Goal: Check status: Check status

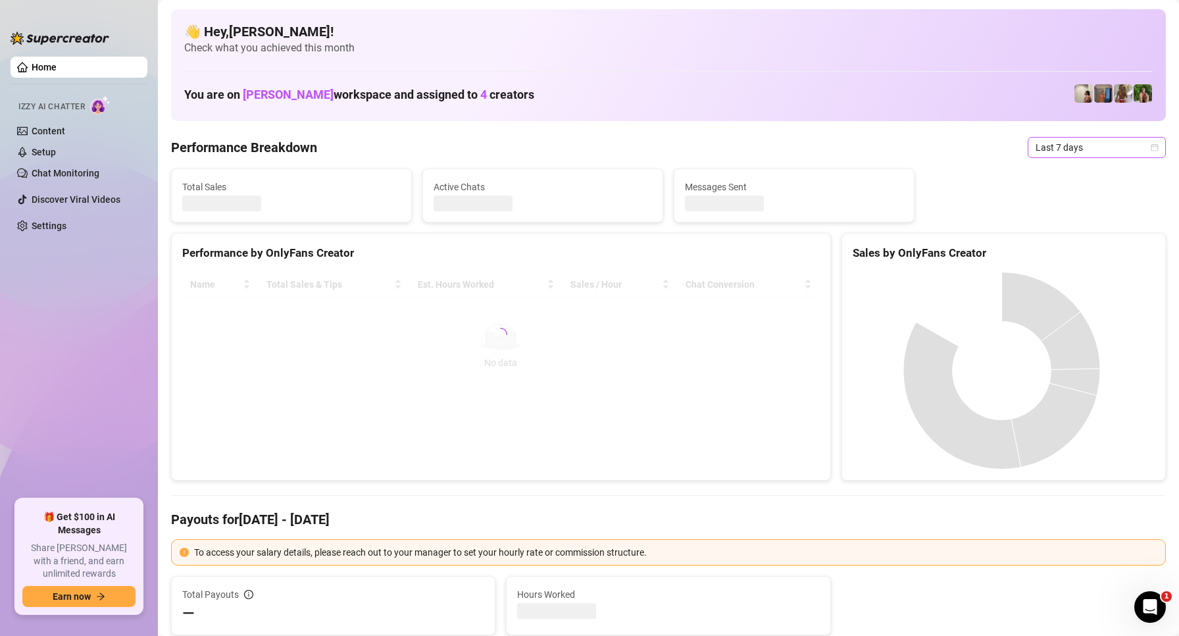
click at [1042, 149] on span "Last 7 days" at bounding box center [1097, 147] width 122 height 20
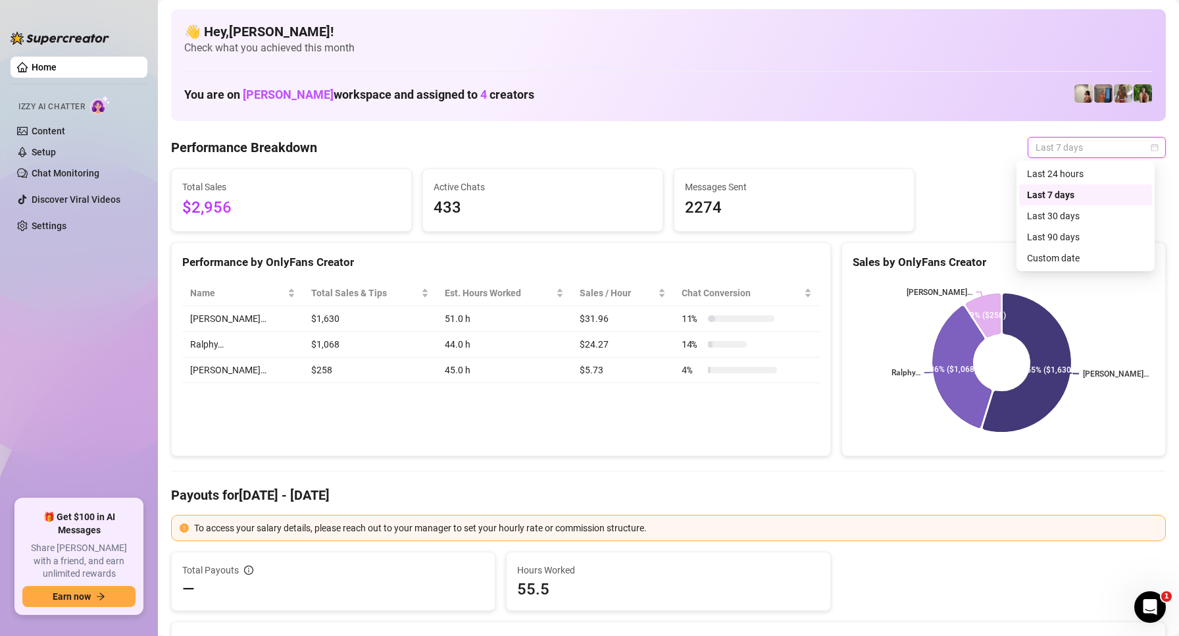
click at [1054, 261] on div "Custom date" at bounding box center [1085, 258] width 117 height 14
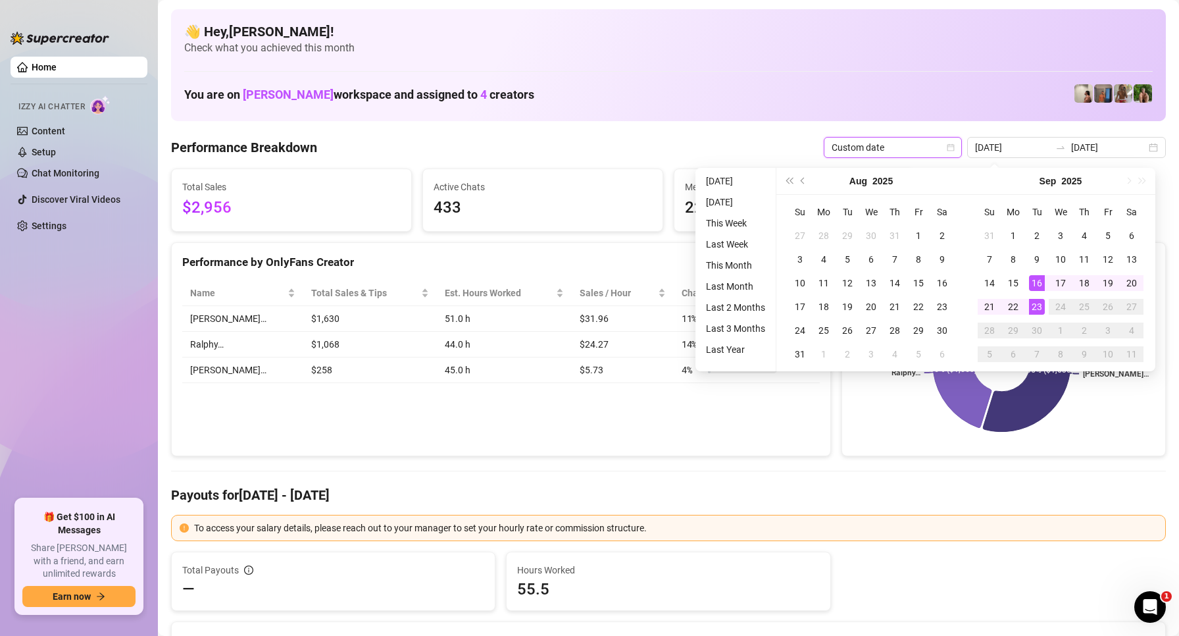
type input "[DATE]"
click at [1037, 307] on div "23" at bounding box center [1037, 307] width 16 height 16
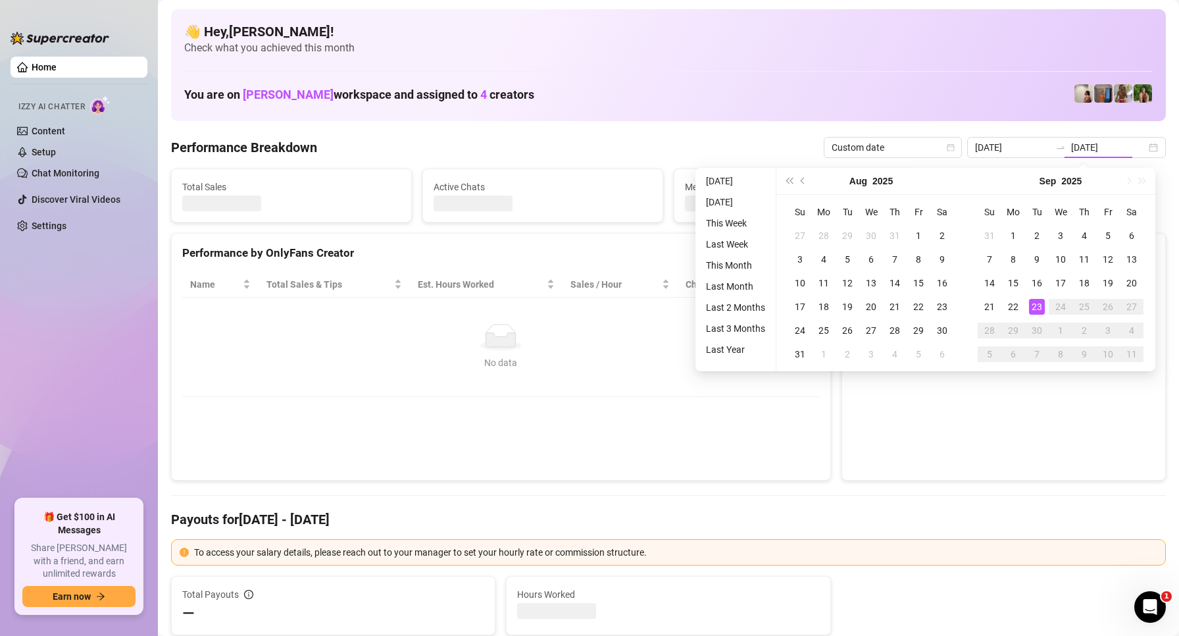
type input "[DATE]"
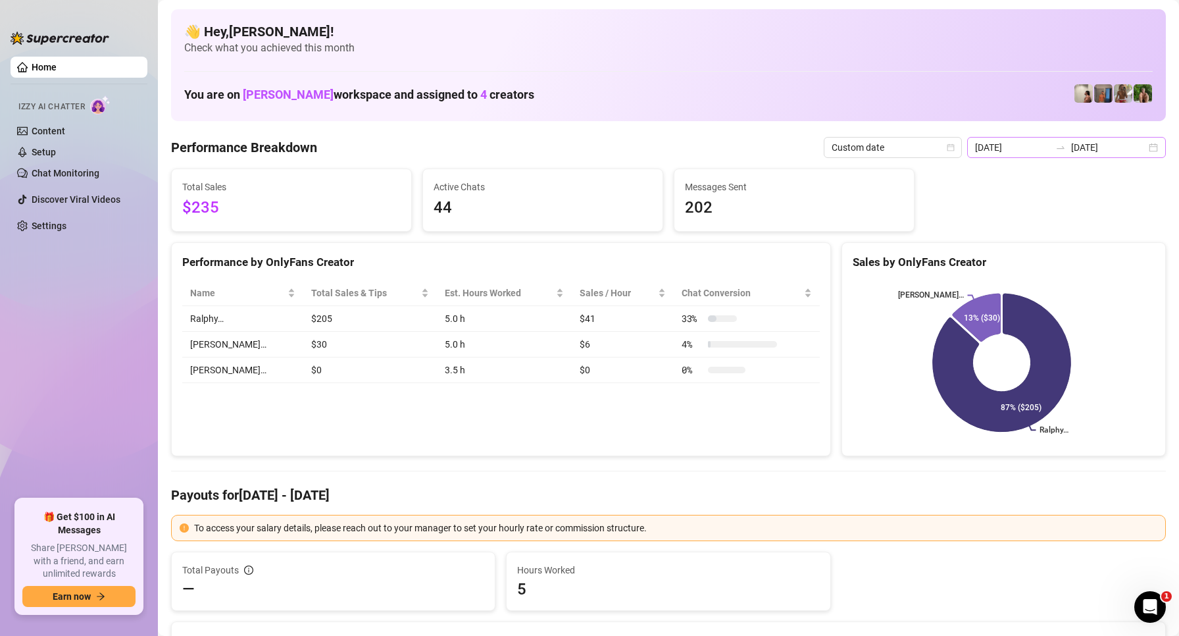
click at [1136, 143] on div "[DATE] [DATE]" at bounding box center [1066, 147] width 199 height 21
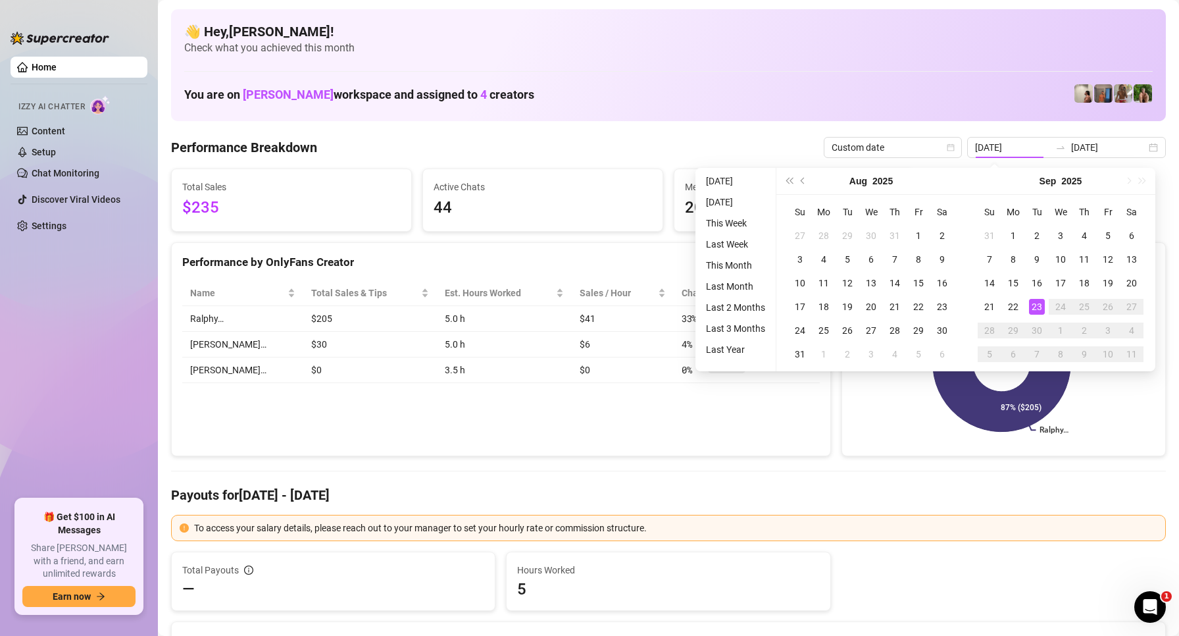
drag, startPoint x: 691, startPoint y: 145, endPoint x: 568, endPoint y: 207, distance: 137.1
click at [690, 145] on div "Performance Breakdown Custom date [DATE] [DATE]" at bounding box center [668, 147] width 995 height 21
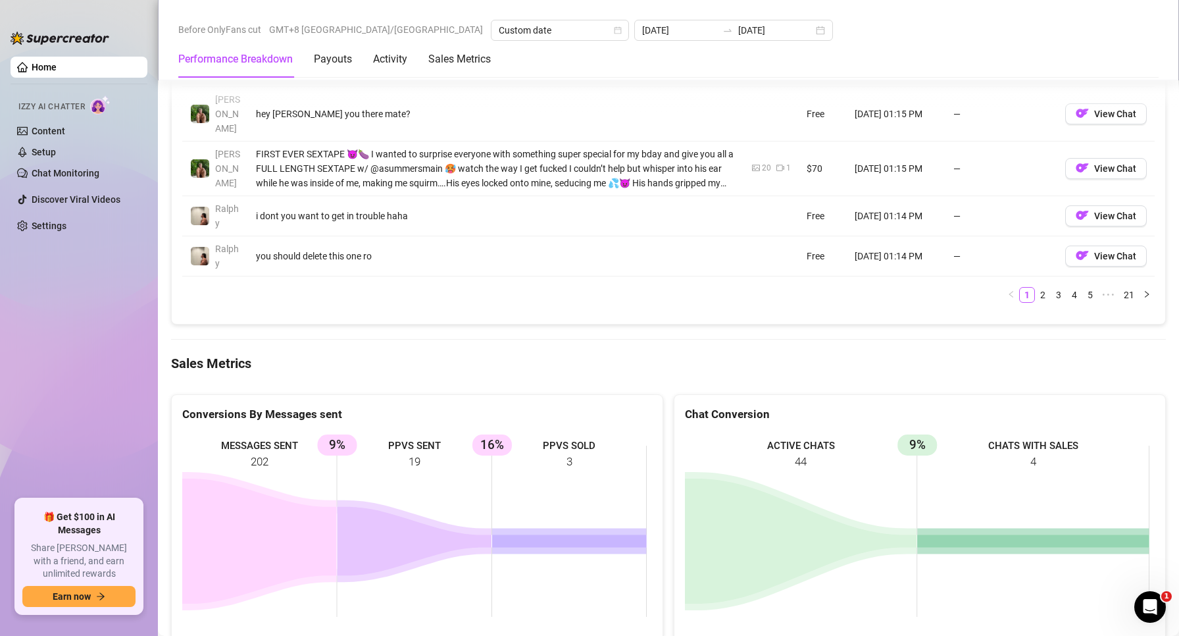
scroll to position [1711, 0]
